Goal: Transaction & Acquisition: Purchase product/service

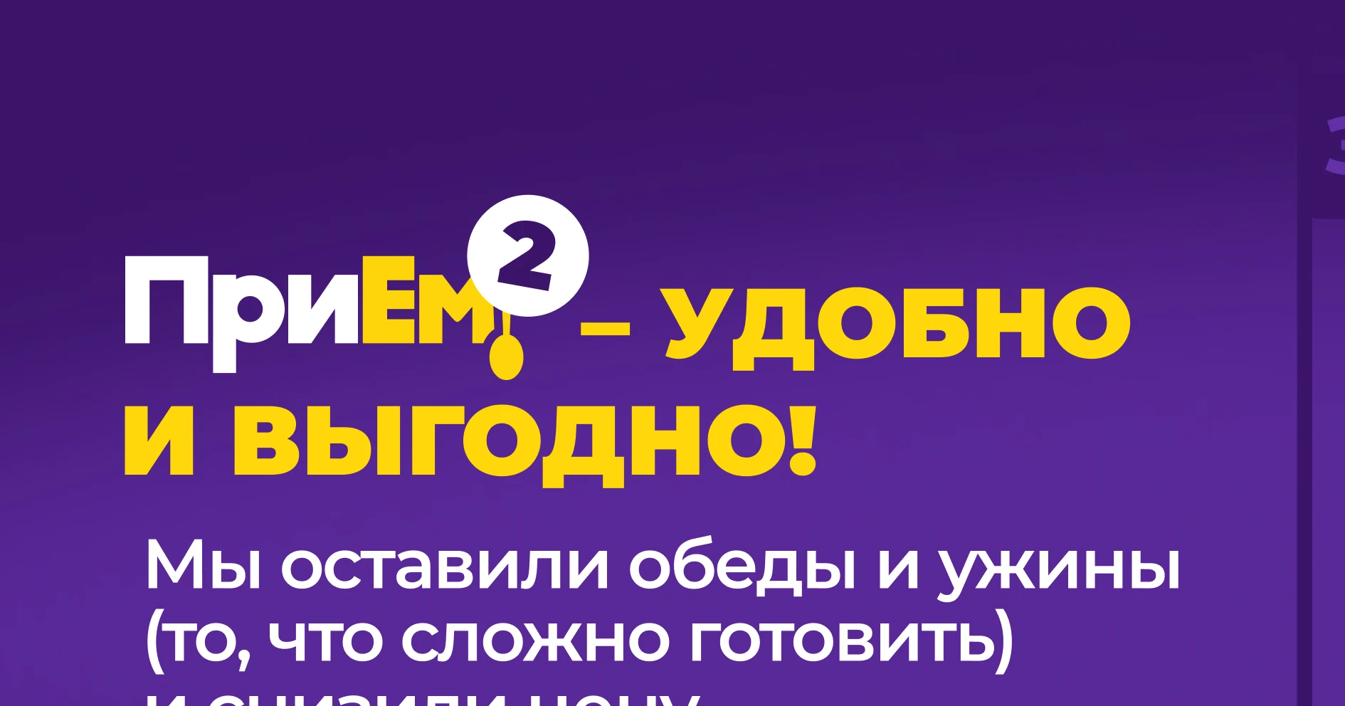
scroll to position [977, 0]
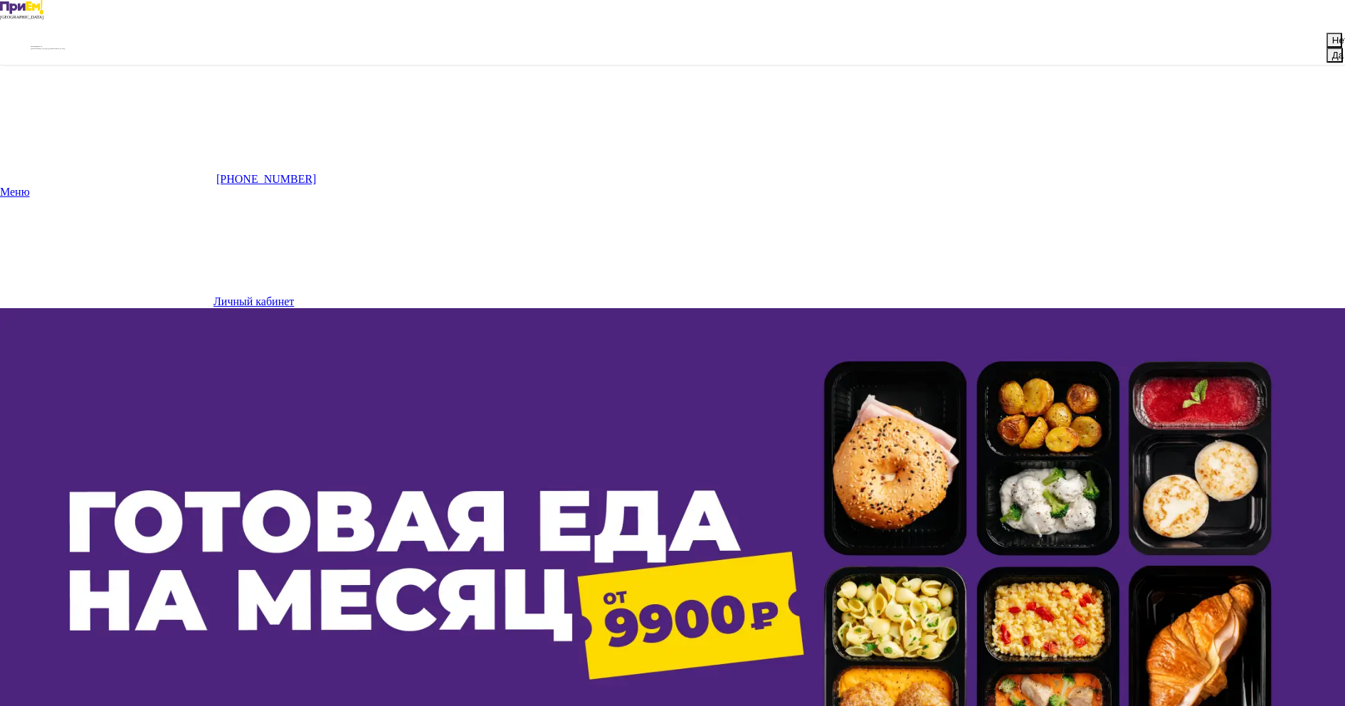
click at [1326, 63] on button "Да" at bounding box center [1334, 55] width 16 height 15
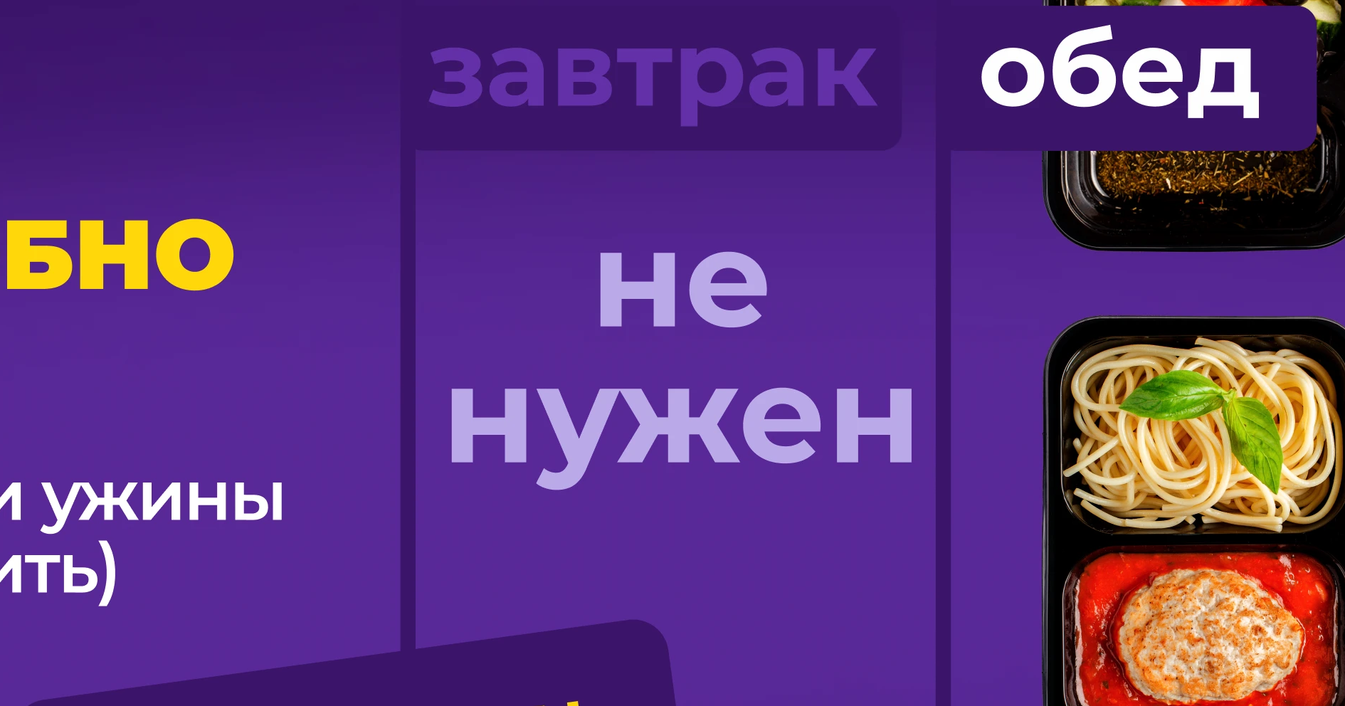
scroll to position [1048, 0]
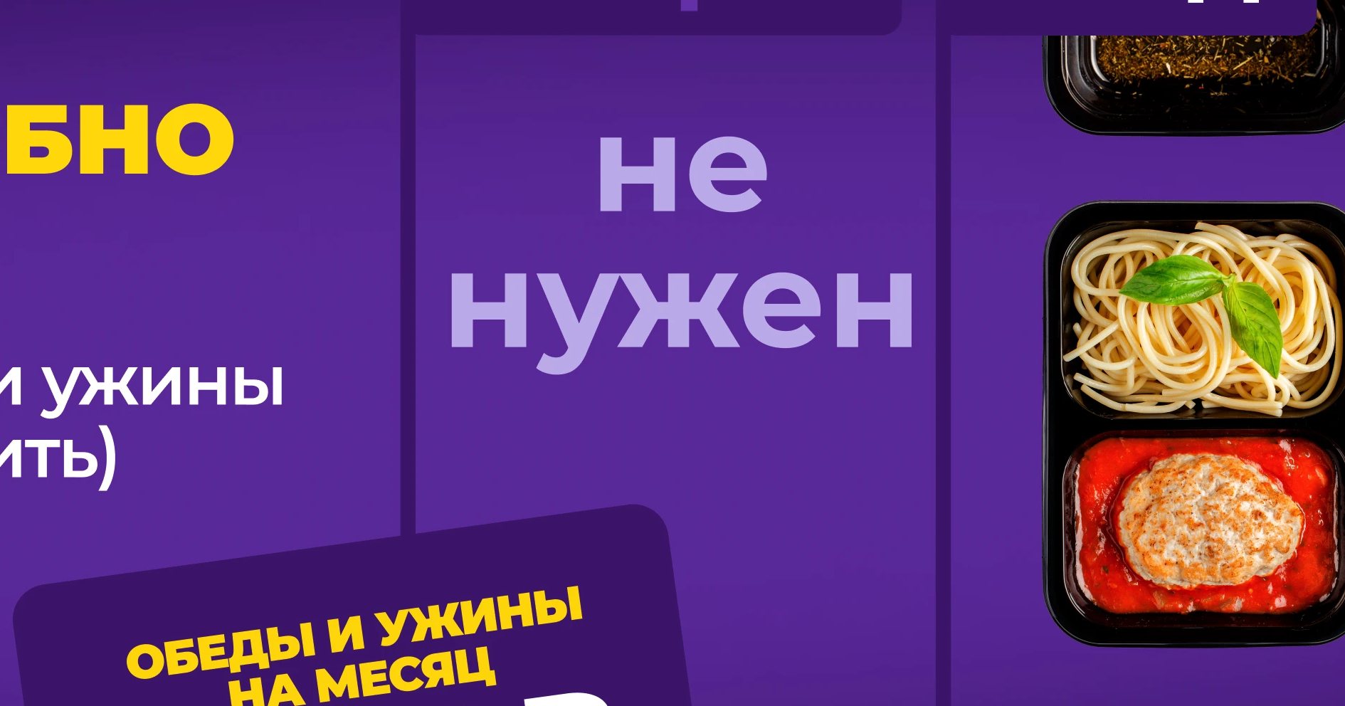
scroll to position [1107, 0]
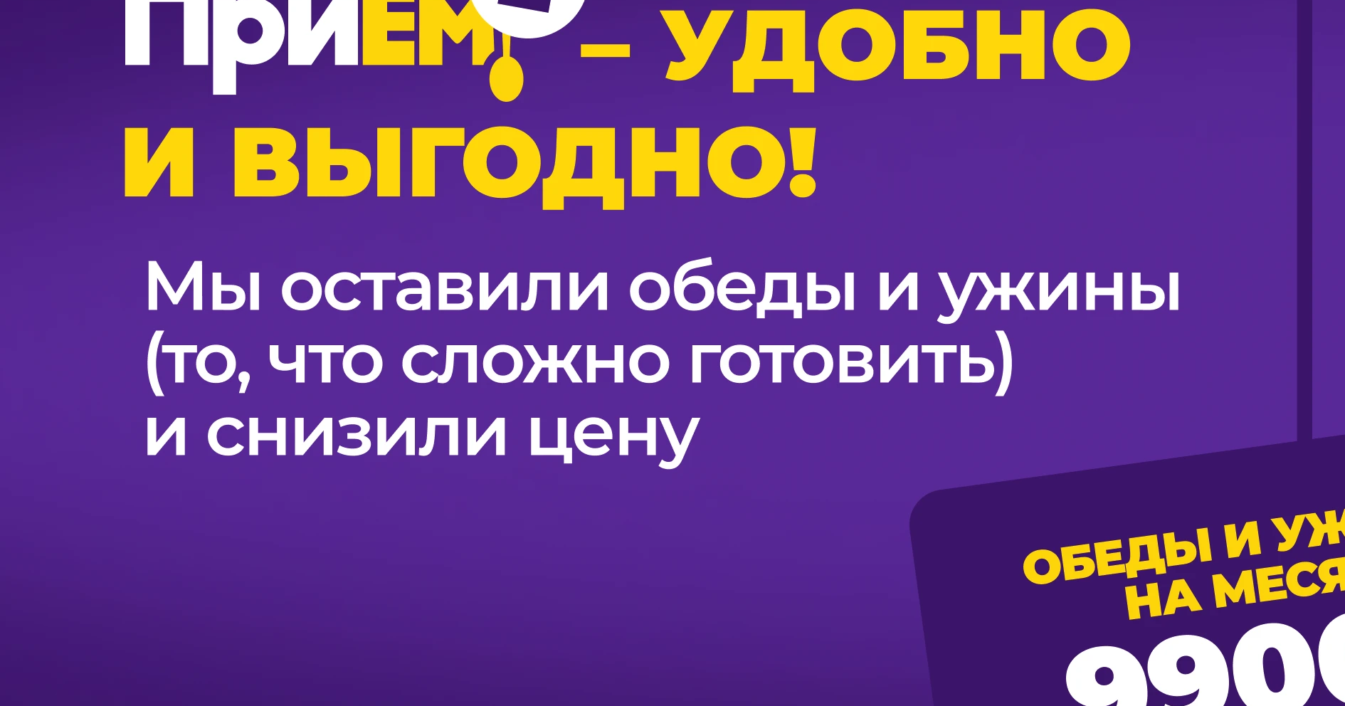
scroll to position [1217, 0]
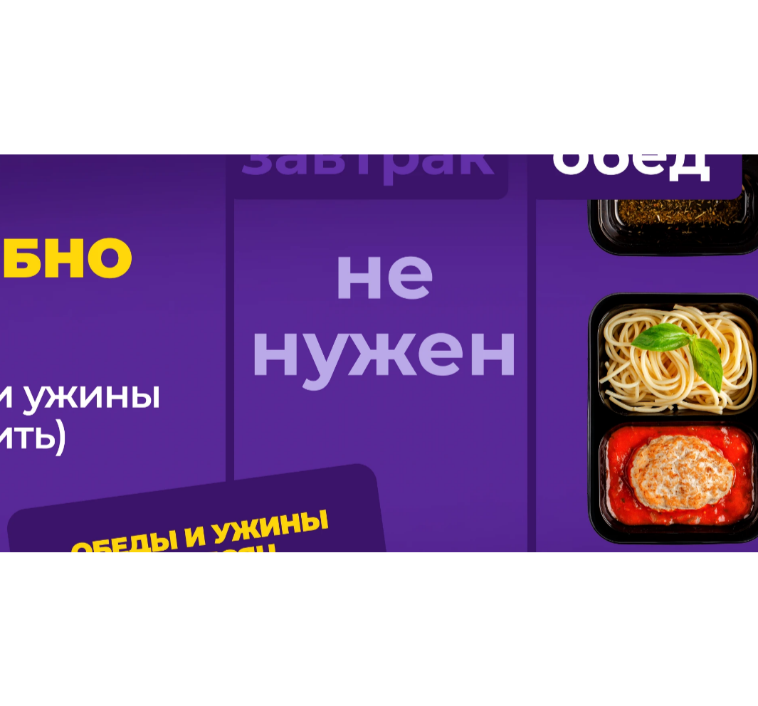
scroll to position [1005, 0]
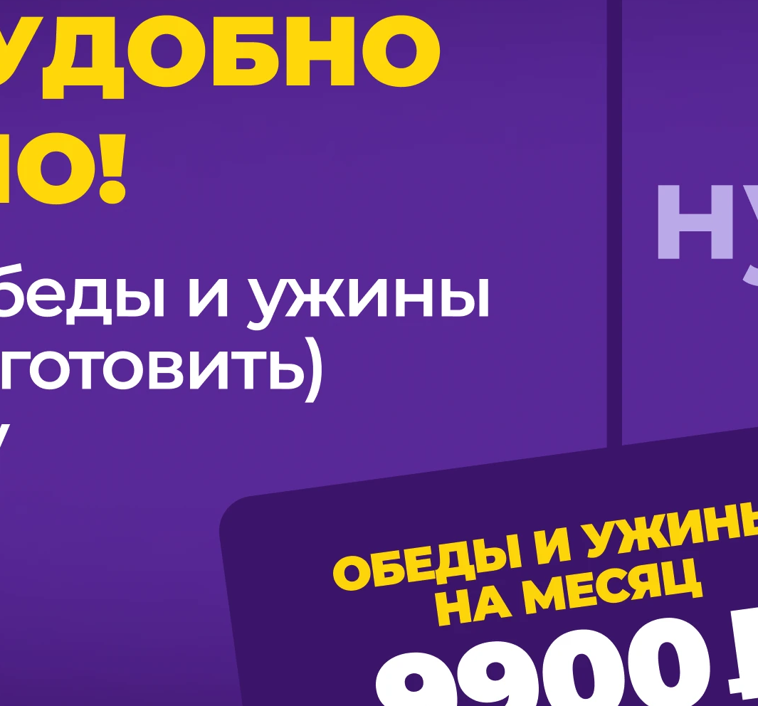
scroll to position [724, 0]
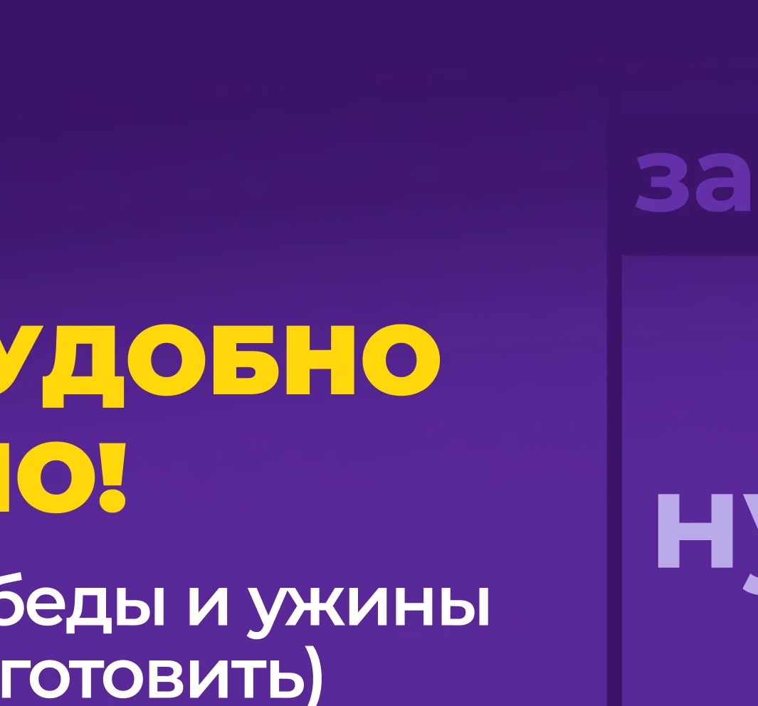
scroll to position [620, 0]
